Goal: Navigation & Orientation: Find specific page/section

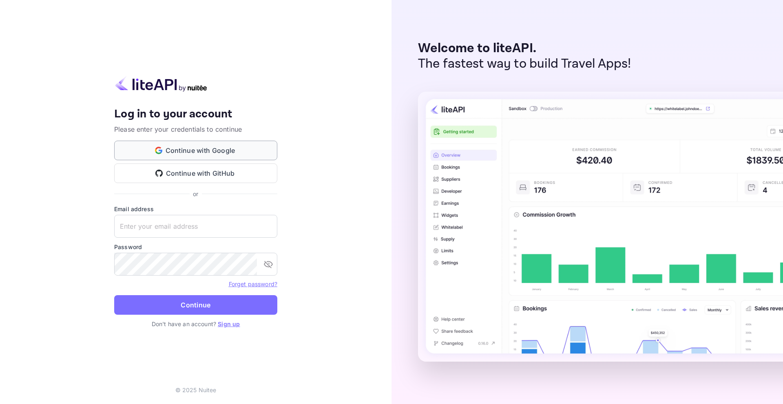
click at [188, 150] on button "Continue with Google" at bounding box center [195, 151] width 163 height 20
click at [183, 151] on button "Continue with Google" at bounding box center [195, 151] width 163 height 20
click at [198, 155] on button "Continue with Google" at bounding box center [195, 151] width 163 height 20
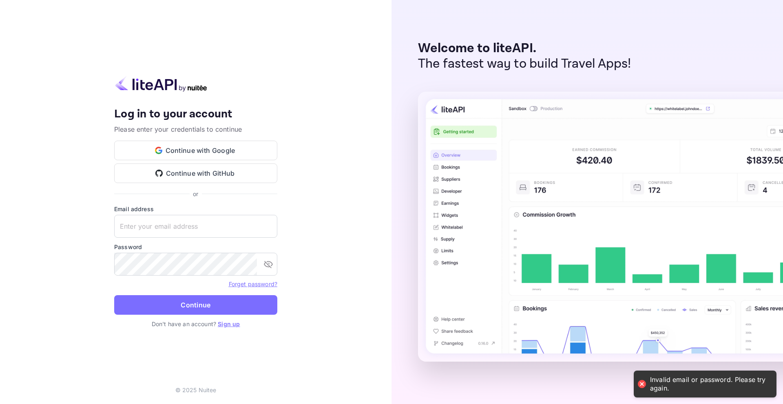
click at [236, 324] on link "Sign up" at bounding box center [229, 324] width 22 height 7
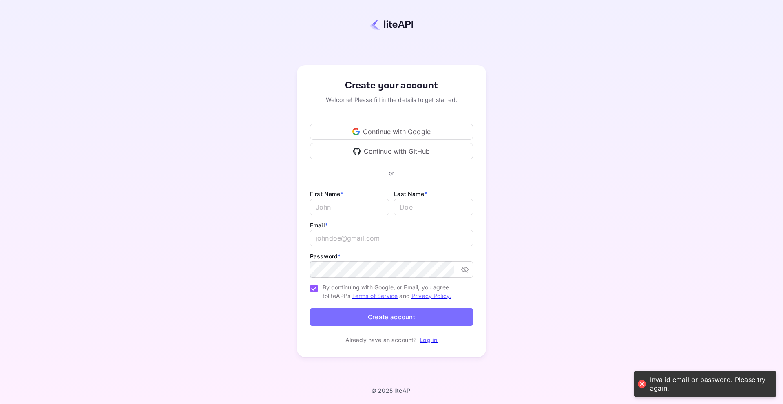
click at [394, 135] on div "Continue with Google" at bounding box center [391, 132] width 163 height 16
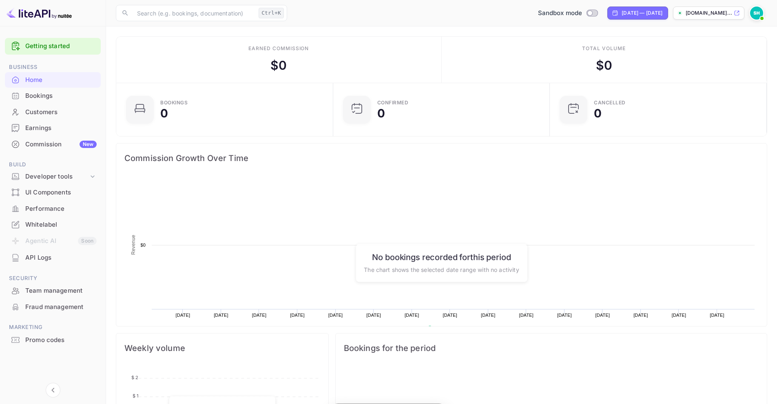
scroll to position [126, 206]
click at [28, 98] on div "Bookings" at bounding box center [60, 95] width 71 height 9
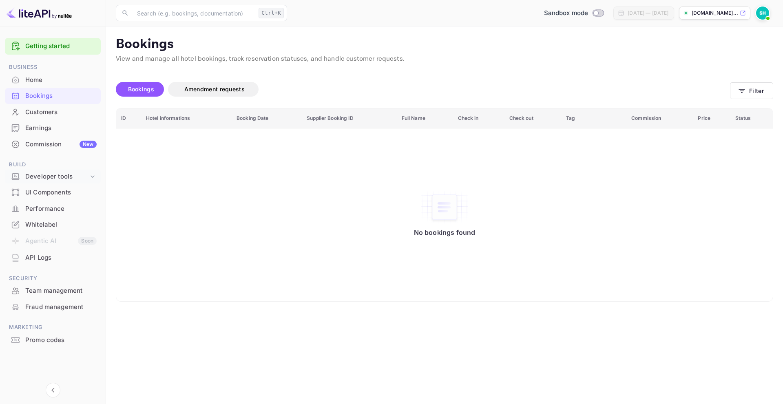
click at [40, 176] on div "Developer tools" at bounding box center [56, 176] width 63 height 9
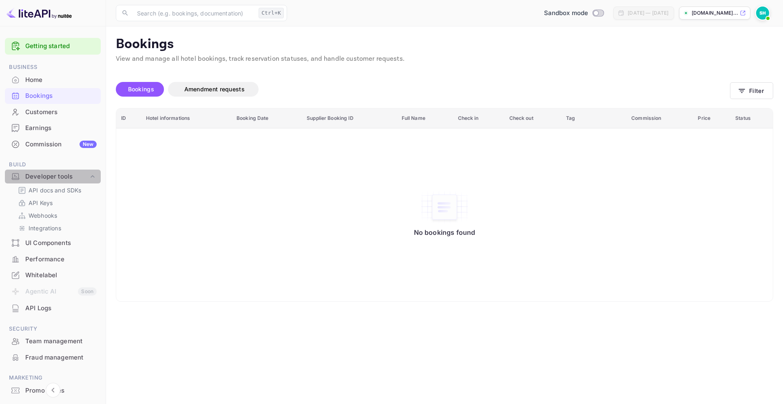
click at [40, 176] on div "Developer tools" at bounding box center [56, 176] width 63 height 9
